Goal: Transaction & Acquisition: Purchase product/service

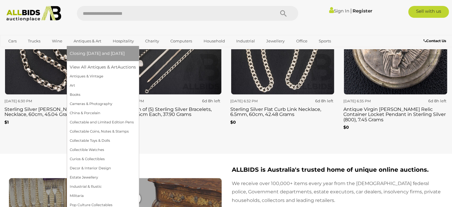
scroll to position [1048, 0]
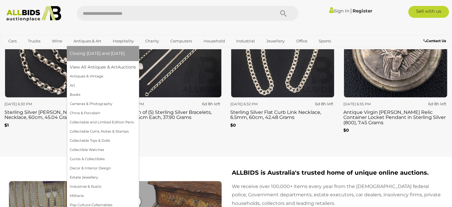
click at [83, 44] on link "Antiques & Art" at bounding box center [87, 41] width 35 height 10
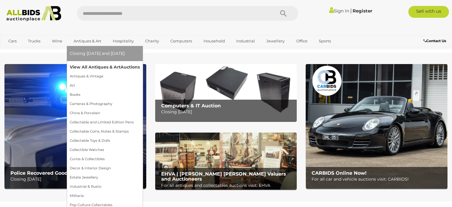
click at [87, 66] on link "View All Antiques & Art Auctions" at bounding box center [105, 67] width 70 height 9
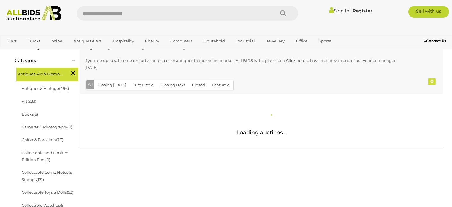
scroll to position [99, 0]
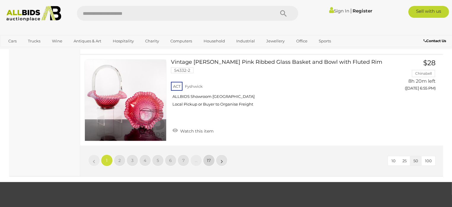
scroll to position [4745, 0]
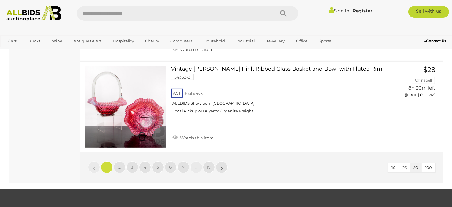
click at [221, 161] on li "»" at bounding box center [222, 167] width 12 height 12
click at [120, 161] on link "2" at bounding box center [120, 167] width 12 height 12
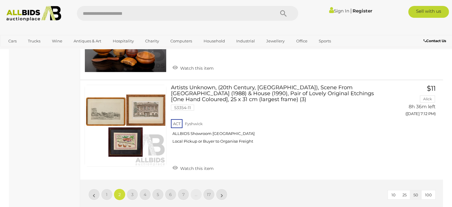
scroll to position [4700, 0]
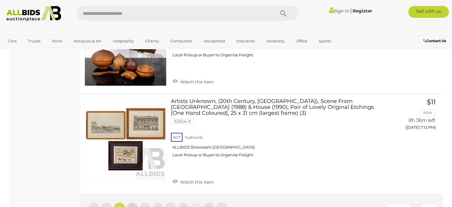
click at [132, 206] on span "3" at bounding box center [132, 208] width 2 height 5
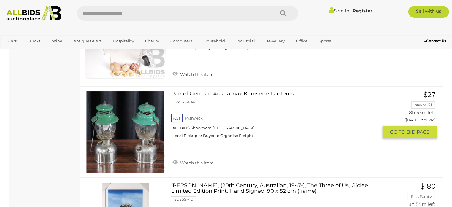
scroll to position [4324, 0]
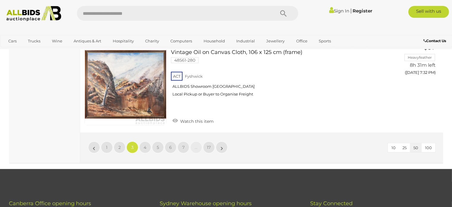
scroll to position [4740, 0]
click at [147, 142] on link "4" at bounding box center [145, 148] width 12 height 12
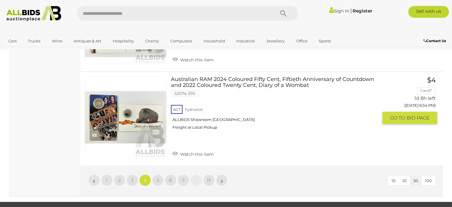
scroll to position [4700, 0]
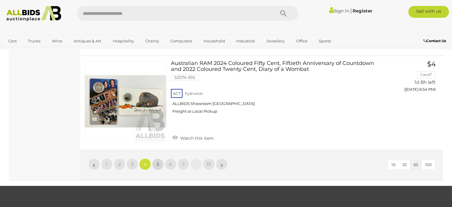
click at [159, 158] on link "5" at bounding box center [158, 164] width 12 height 12
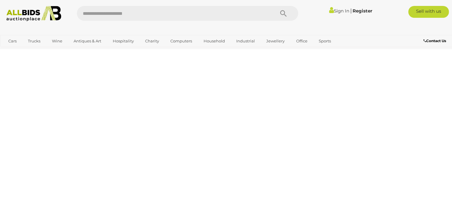
scroll to position [132, 0]
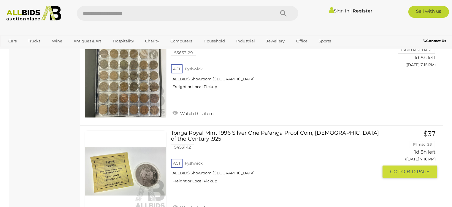
scroll to position [1675, 0]
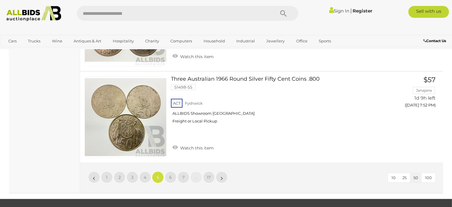
scroll to position [4702, 0]
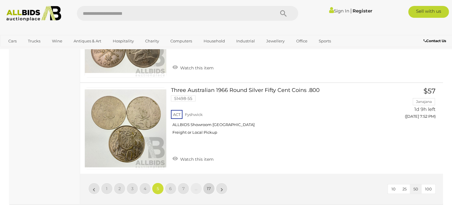
click at [211, 186] on span "17" at bounding box center [209, 188] width 4 height 5
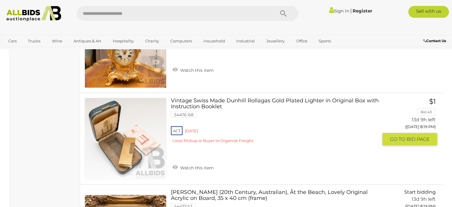
scroll to position [844, 0]
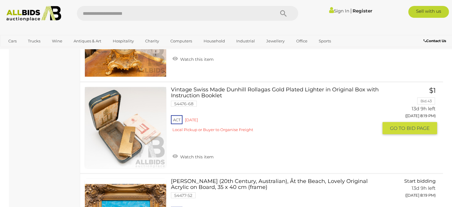
click at [144, 133] on link at bounding box center [126, 128] width 82 height 82
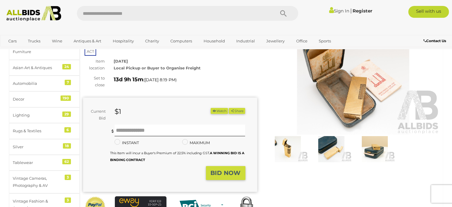
scroll to position [59, 0]
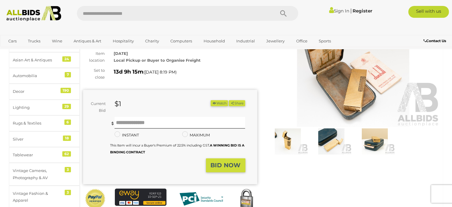
click at [330, 142] on img at bounding box center [331, 141] width 41 height 26
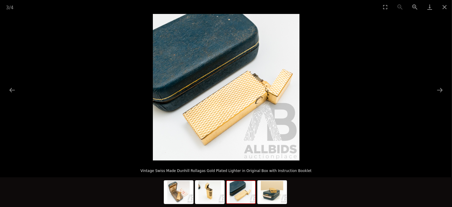
click at [271, 159] on img at bounding box center [226, 87] width 147 height 147
click at [243, 186] on img at bounding box center [241, 192] width 28 height 23
click at [278, 198] on img at bounding box center [272, 192] width 28 height 23
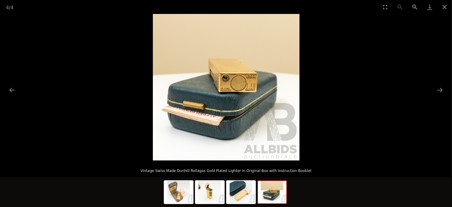
click at [277, 198] on img at bounding box center [272, 192] width 28 height 23
click at [259, 200] on img at bounding box center [272, 192] width 28 height 23
click at [251, 198] on img at bounding box center [241, 192] width 28 height 23
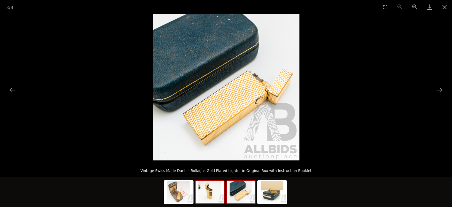
click at [212, 196] on img at bounding box center [209, 192] width 28 height 23
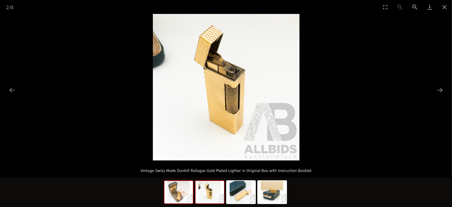
click at [181, 198] on img at bounding box center [178, 192] width 28 height 23
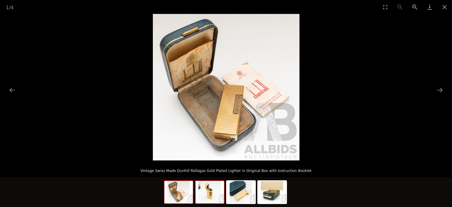
click at [203, 198] on img at bounding box center [209, 192] width 28 height 23
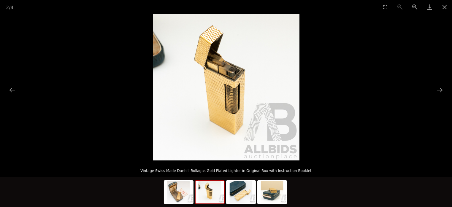
click at [222, 198] on img at bounding box center [209, 192] width 28 height 23
click at [232, 198] on img at bounding box center [241, 192] width 28 height 23
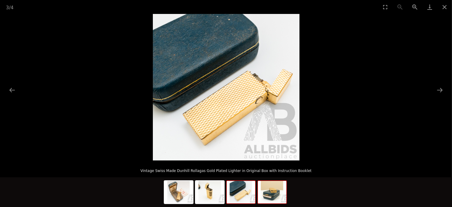
click at [267, 197] on img at bounding box center [272, 192] width 28 height 23
